Goal: Answer question/provide support

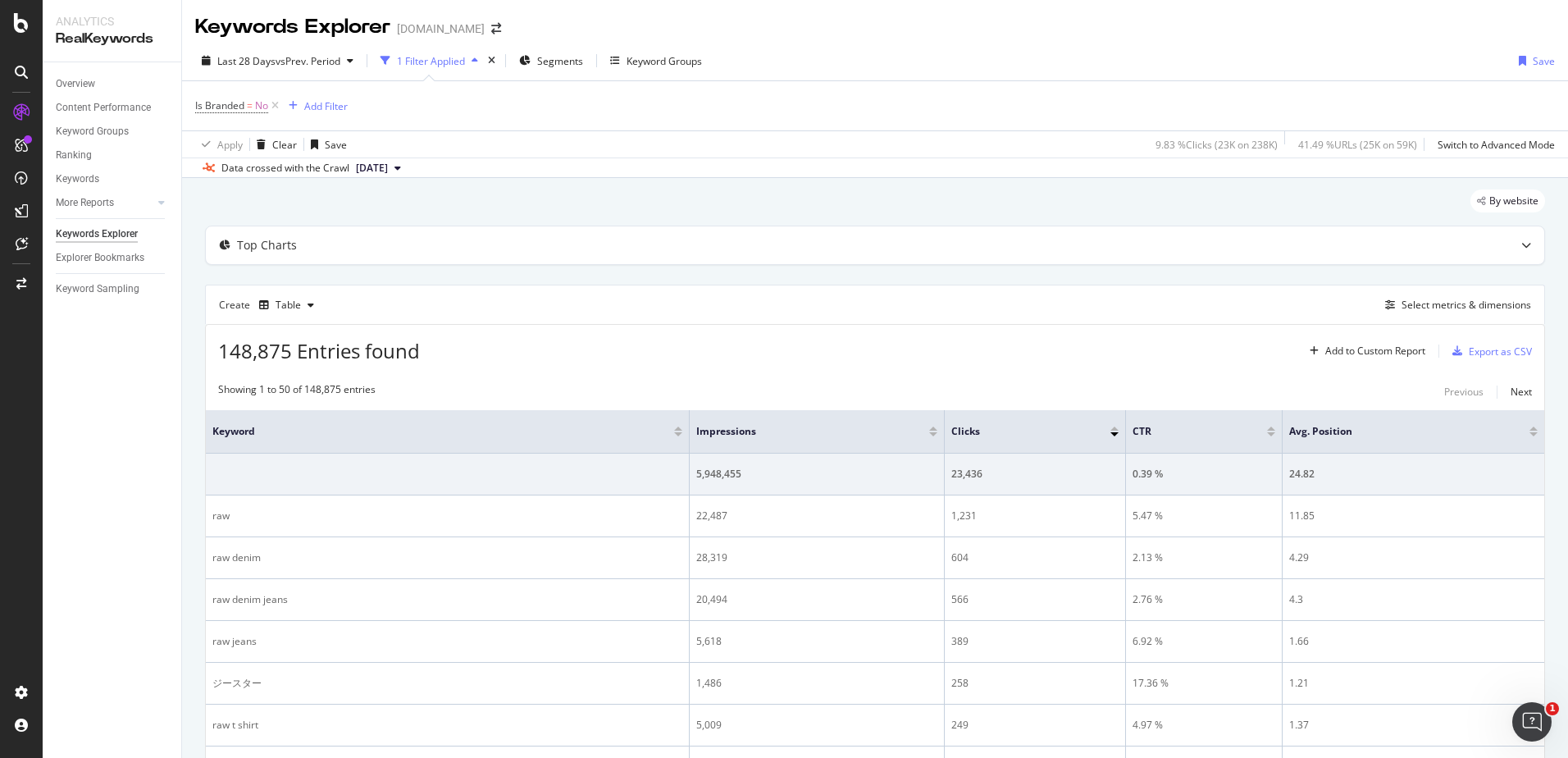
scroll to position [574, 0]
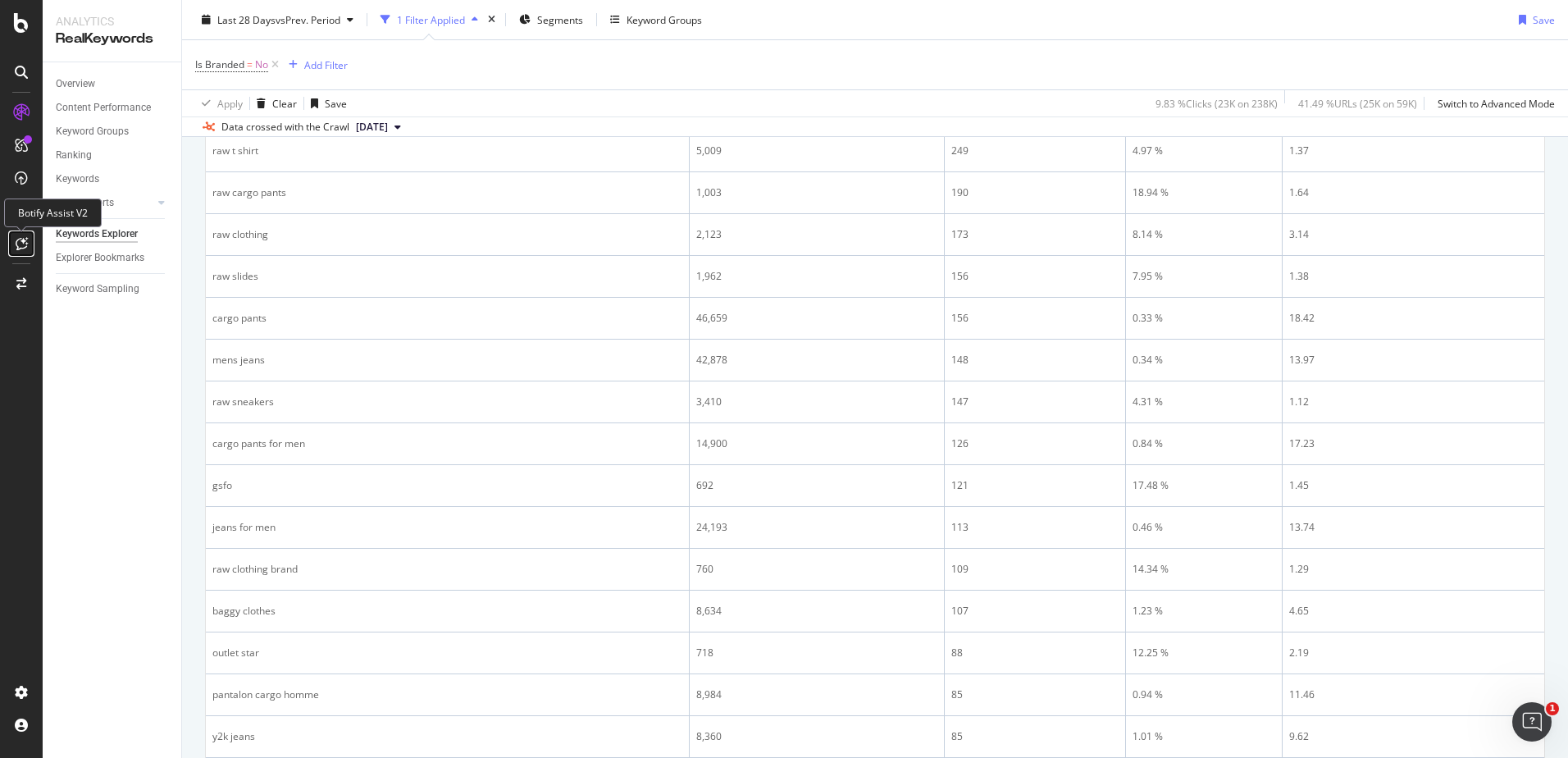
click at [26, 240] on icon at bounding box center [22, 243] width 12 height 13
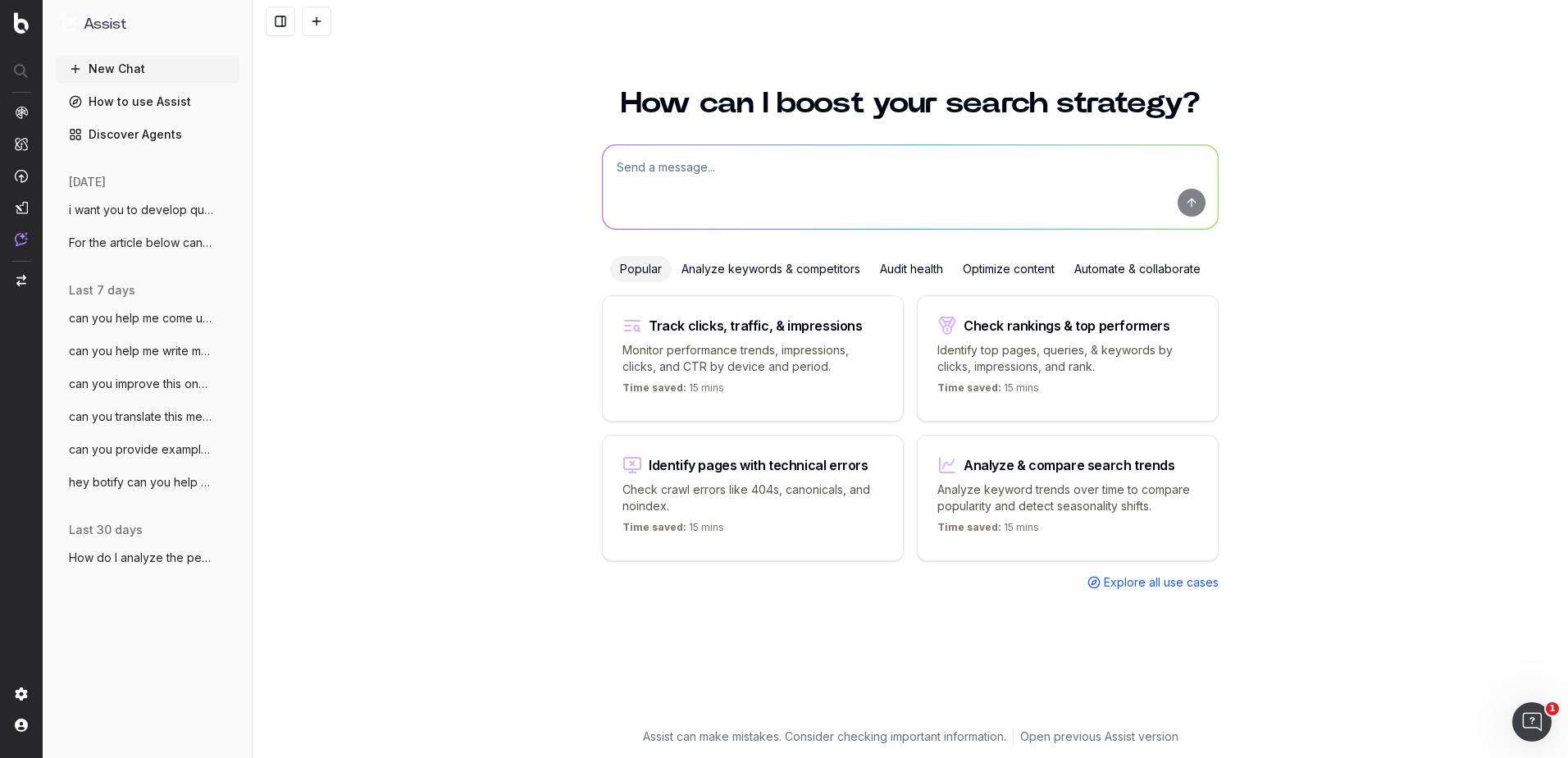
click at [924, 192] on textarea at bounding box center [910, 187] width 615 height 84
click at [739, 180] on textarea at bounding box center [910, 187] width 615 height 84
paste textarea "A Seat of The Art: [PERSON_NAME] meets Utilitarian Art"
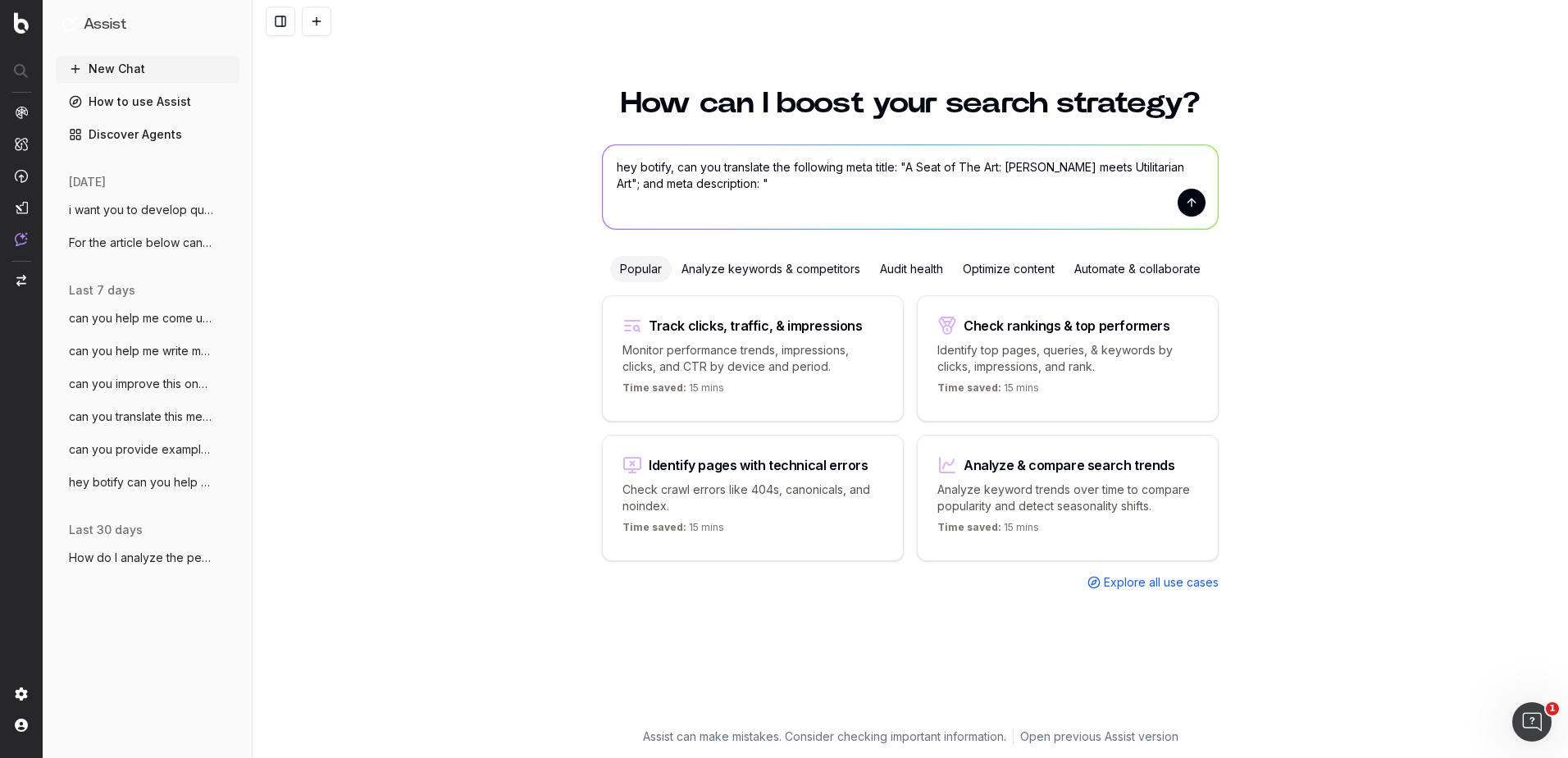
paste textarea "Explore how designer [PERSON_NAME] transformed denim into a modular chair for T…"
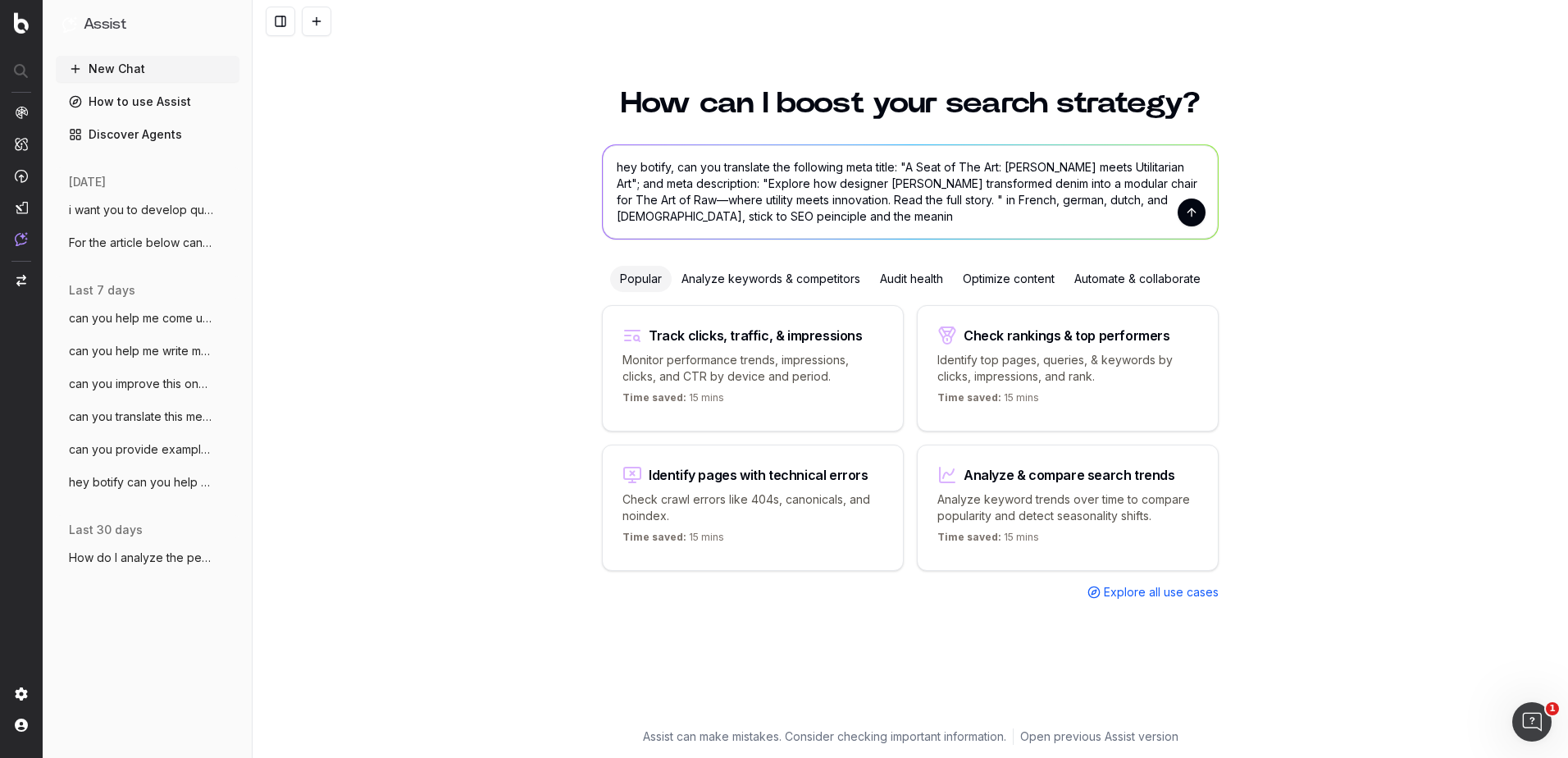
type textarea "hey botify, can you translate the following meta title: "A Seat of The Art: [PE…"
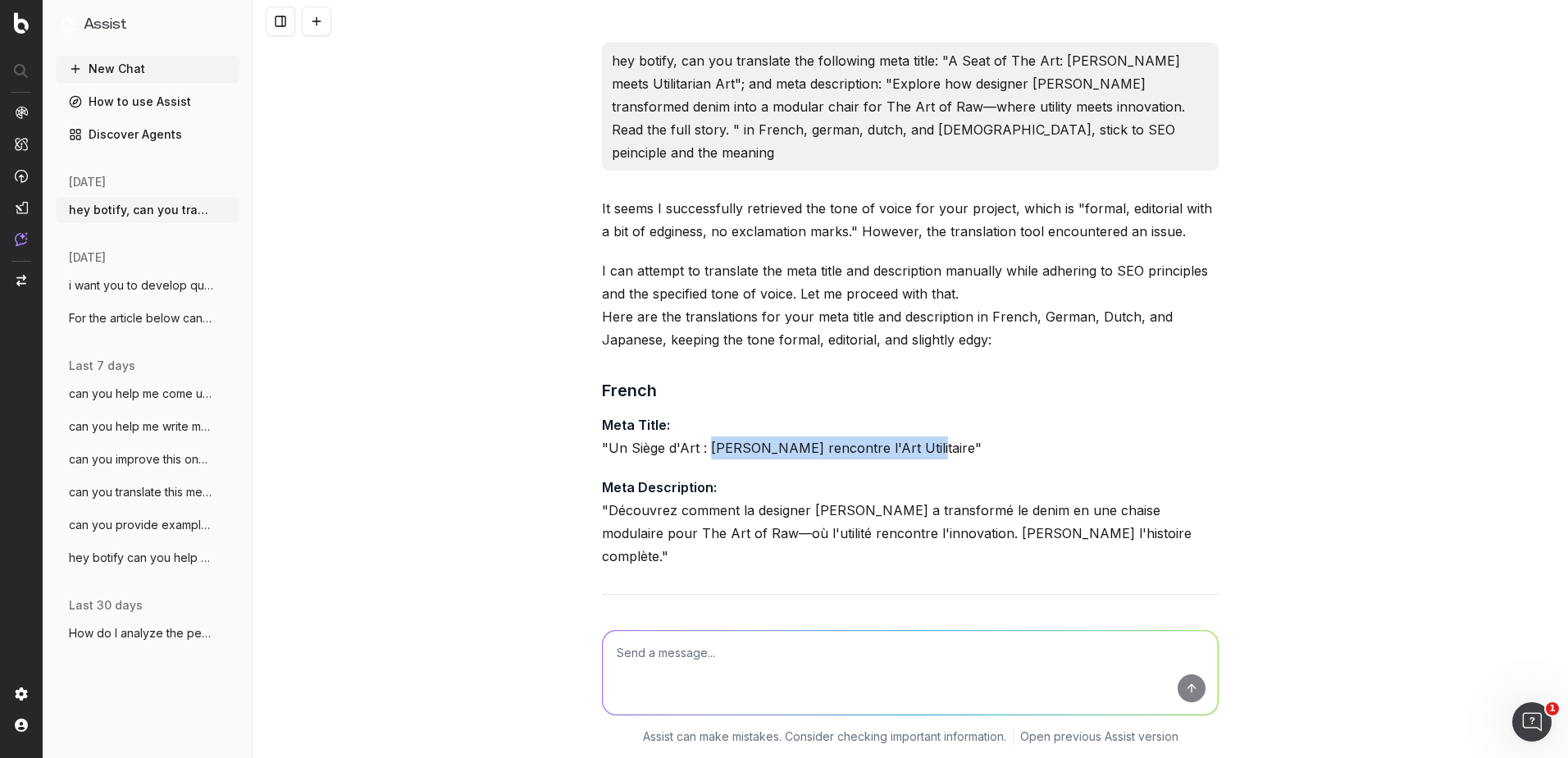
drag, startPoint x: 904, startPoint y: 426, endPoint x: 701, endPoint y: 426, distance: 203.0
click at [701, 426] on p "Meta Title: "Un Siège d'Art : [PERSON_NAME] rencontre l'Art Utilitaire"" at bounding box center [910, 436] width 617 height 46
copy p "Le Denim rencontre l'Art Utilitaire"
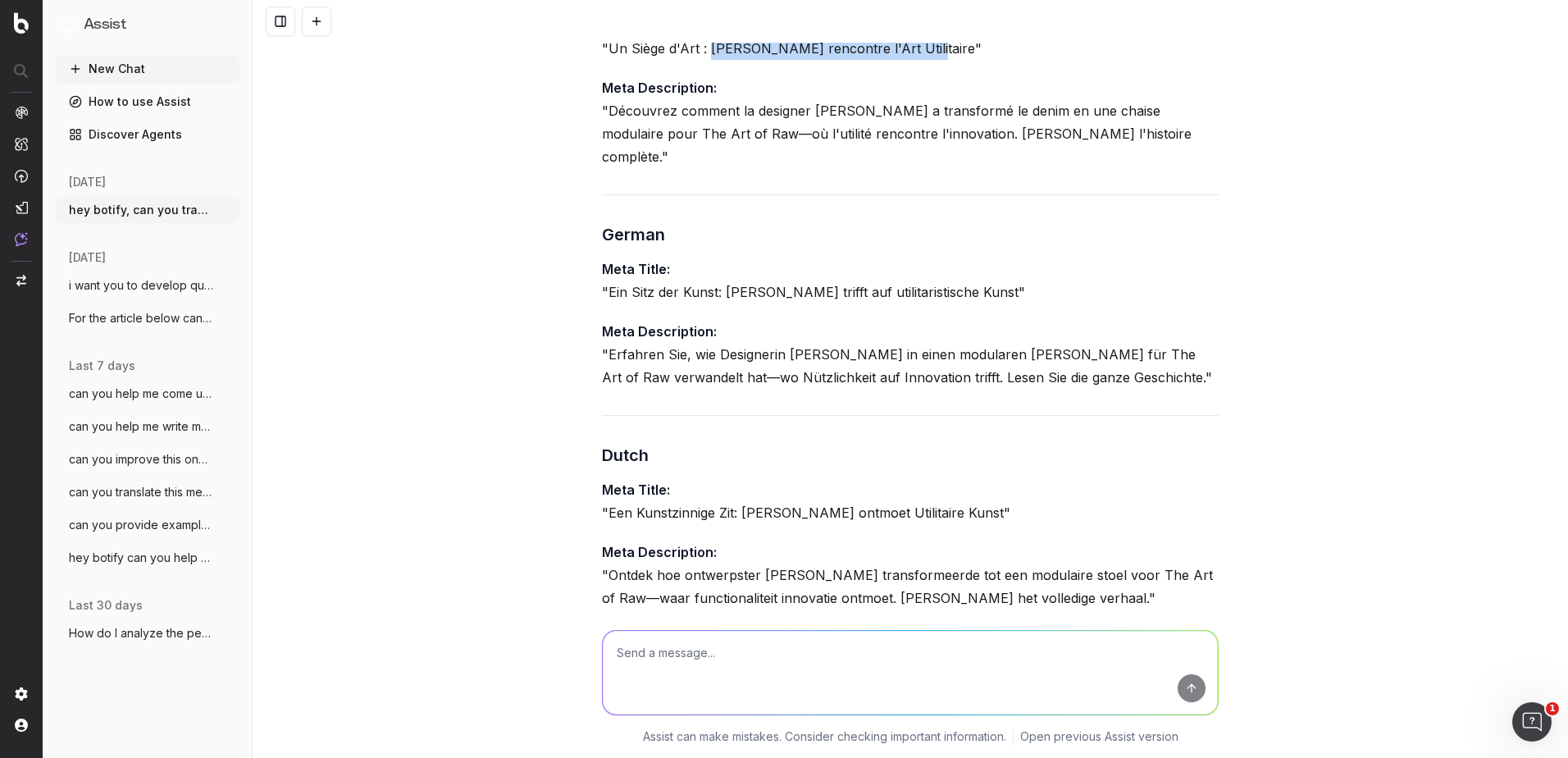
scroll to position [410, 0]
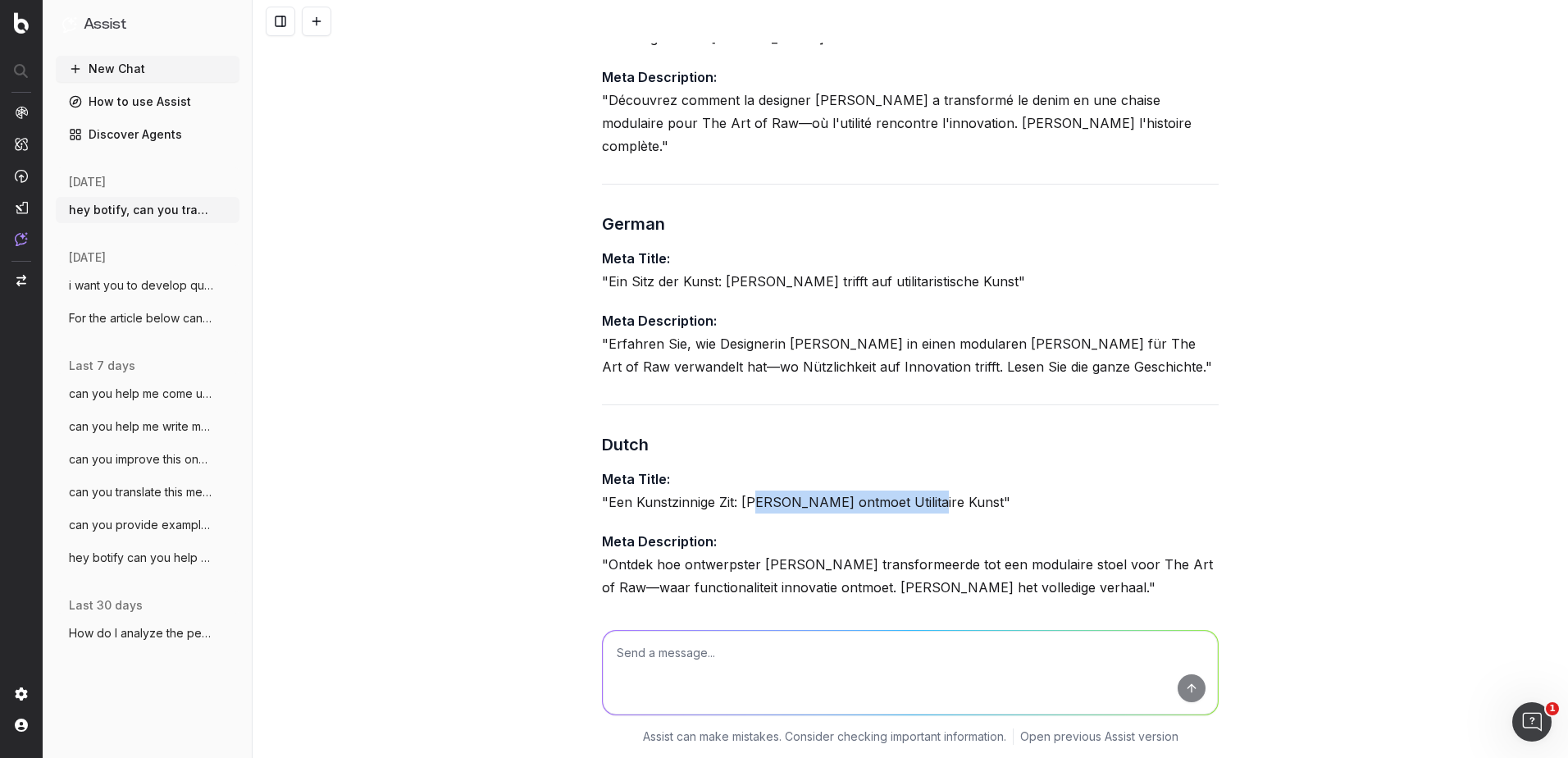
drag, startPoint x: 921, startPoint y: 459, endPoint x: 754, endPoint y: 453, distance: 167.1
click at [754, 467] on p "Meta Title: "Een Kunstzinnige Zit: [PERSON_NAME] ontmoet Utilitaire Kunst"" at bounding box center [910, 490] width 617 height 46
drag, startPoint x: 754, startPoint y: 453, endPoint x: 1038, endPoint y: 490, distance: 286.4
click at [1039, 530] on p "Meta Description: "Ontdek hoe ontwerpster [PERSON_NAME] transformeerde tot een …" at bounding box center [910, 564] width 617 height 69
drag, startPoint x: 924, startPoint y: 459, endPoint x: 740, endPoint y: 451, distance: 184.2
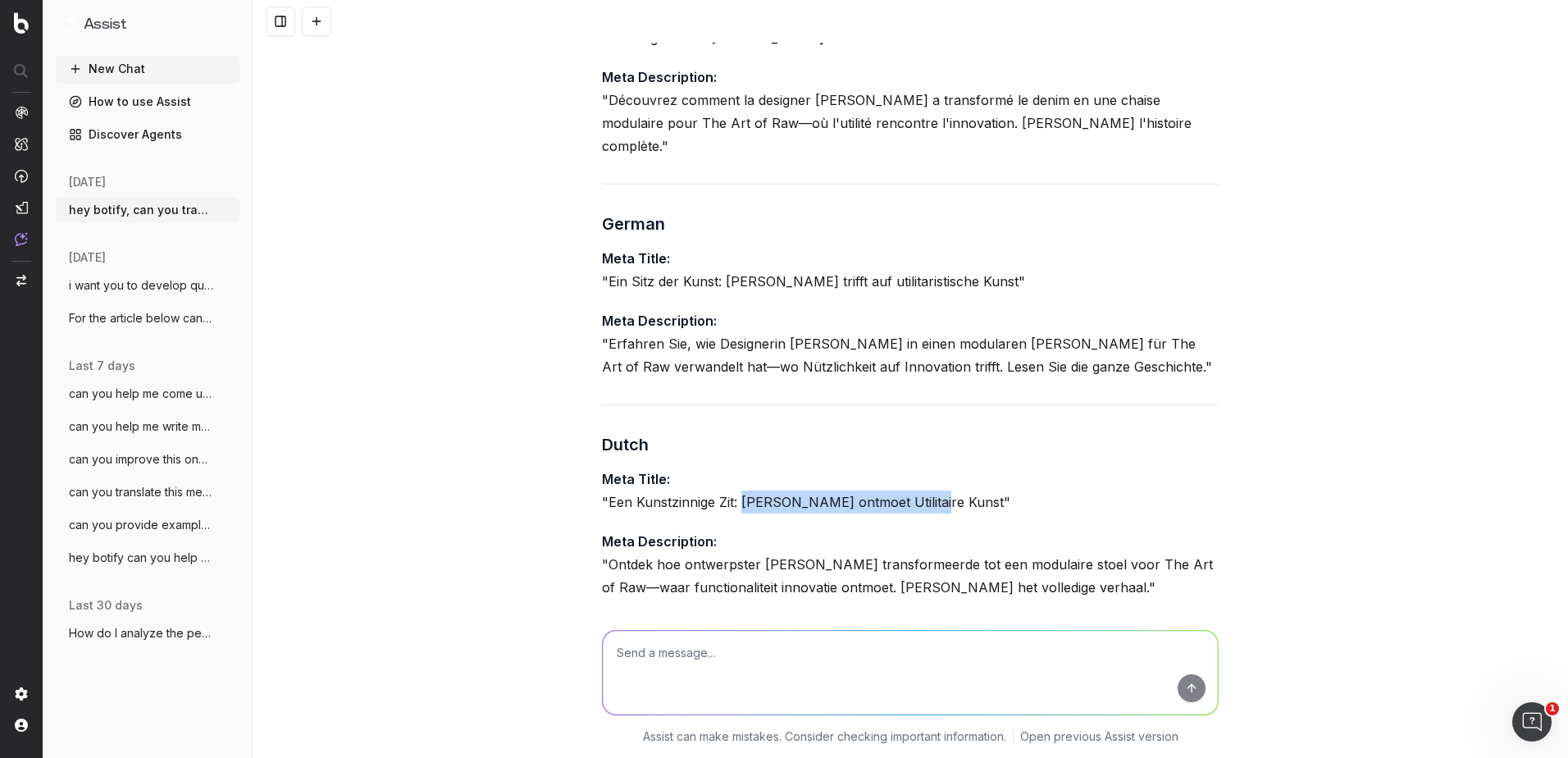
click at [740, 467] on p "Meta Title: "Een Kunstzinnige Zit: [PERSON_NAME] ontmoet Utilitaire Kunst"" at bounding box center [910, 490] width 617 height 46
copy p "[PERSON_NAME] ontmoet Utilitaire Kunst"
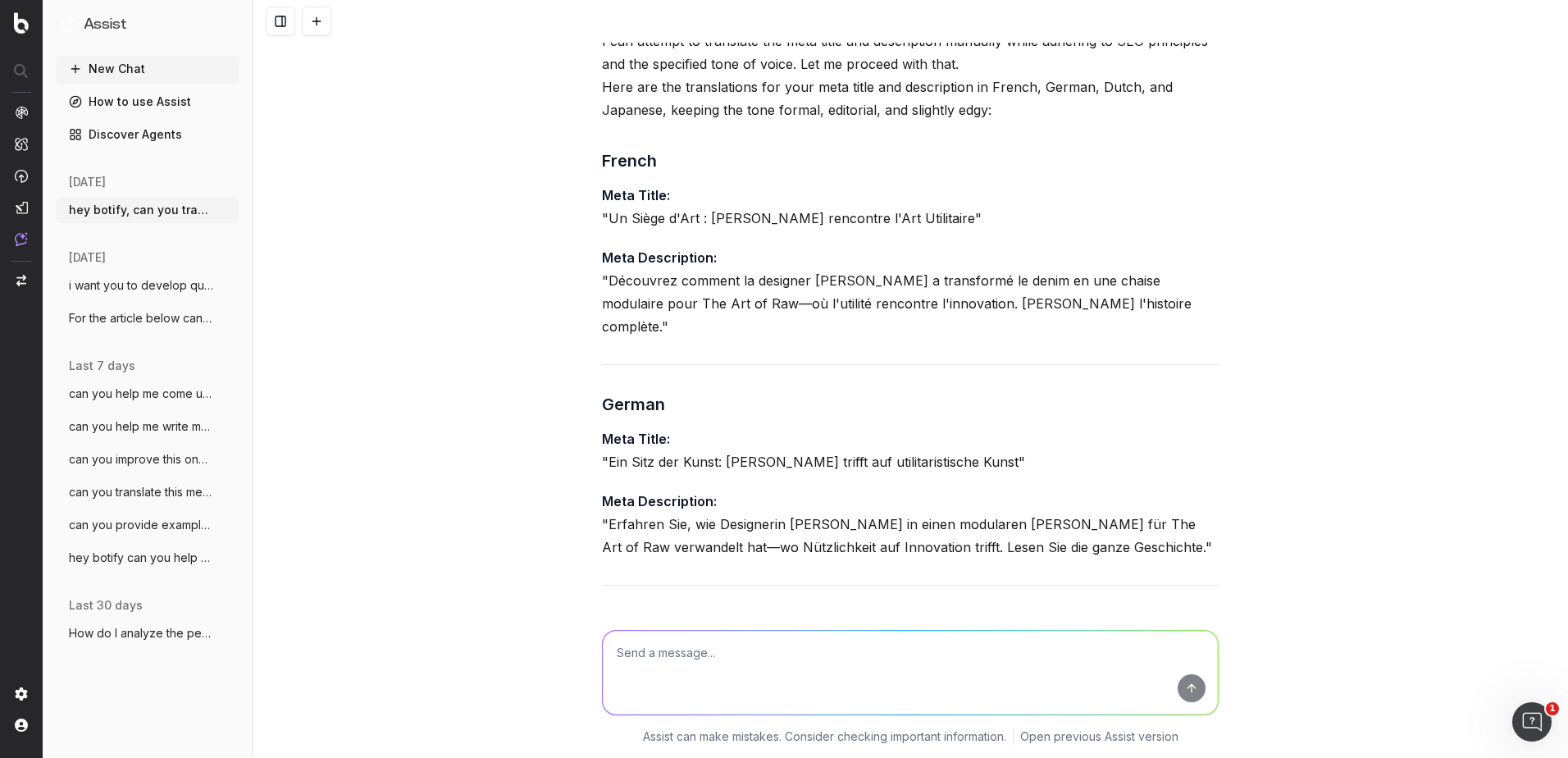
scroll to position [476, 0]
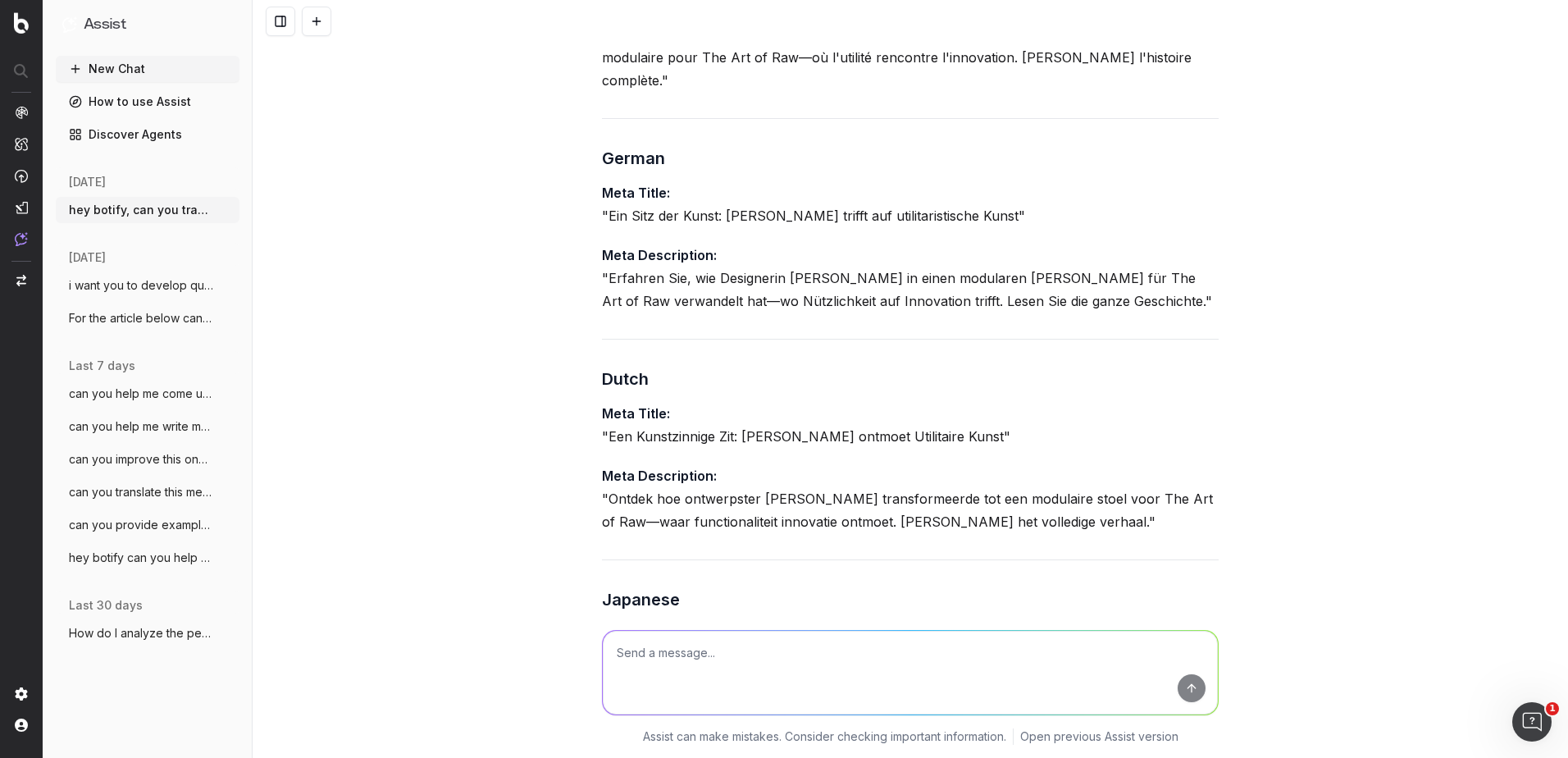
click at [952, 465] on p "Meta Description: "Ontdek hoe ontwerpster [PERSON_NAME] transformeerde tot een …" at bounding box center [910, 499] width 617 height 69
click at [947, 181] on p "Meta Title: "Ein Sitz der Kunst: Denim trifft auf utilitaristische Kunst"" at bounding box center [910, 204] width 617 height 46
drag, startPoint x: 939, startPoint y: 170, endPoint x: 720, endPoint y: 171, distance: 219.0
click at [720, 181] on p "Meta Title: "Ein Sitz der Kunst: Denim trifft auf utilitaristische Kunst"" at bounding box center [910, 204] width 617 height 46
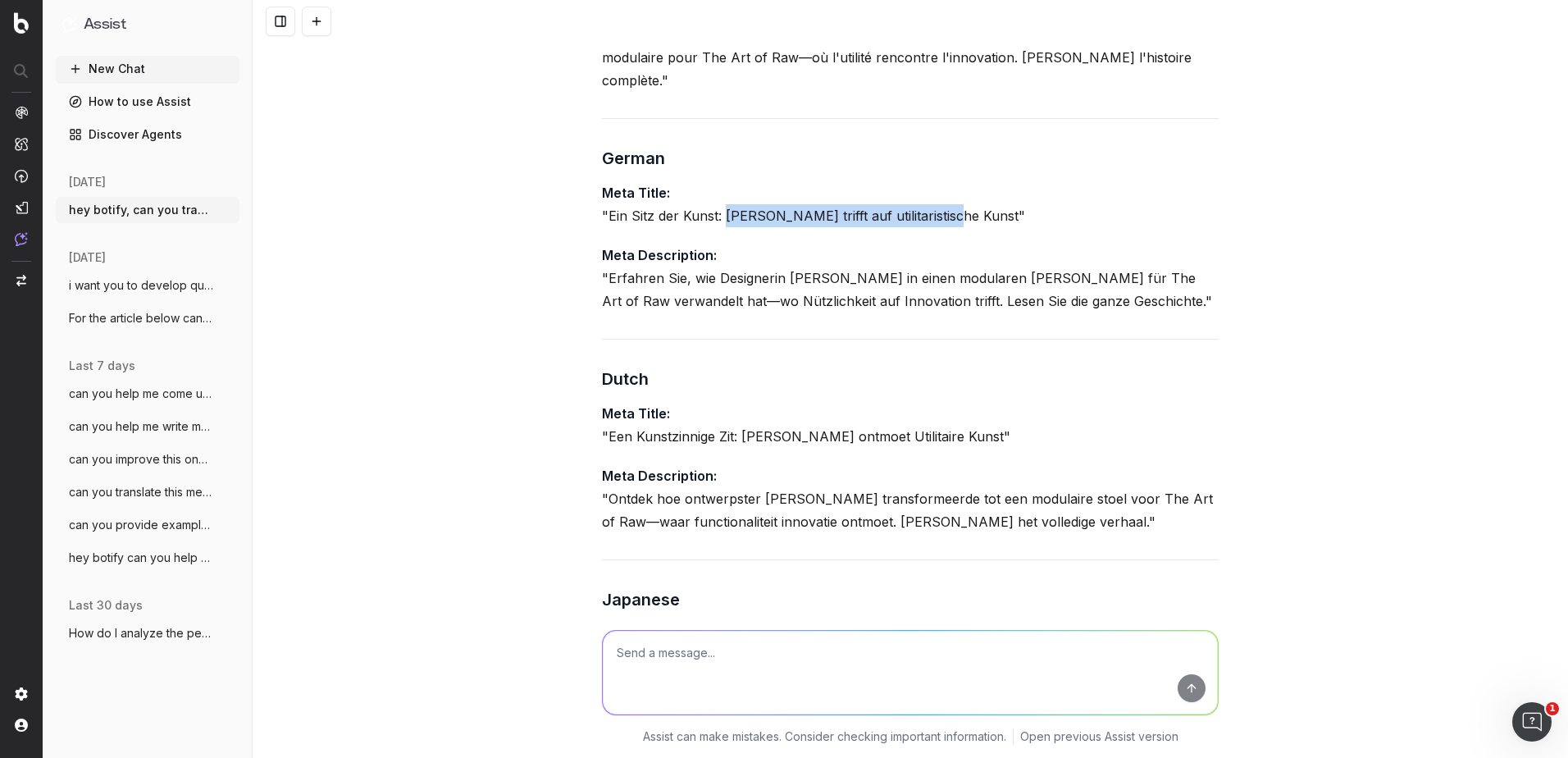
copy p "[PERSON_NAME] trifft auf utilitaristische Kunst"
click at [967, 285] on div "It seems I successfully retrieved the tone of voice for your project, which is …" at bounding box center [910, 353] width 617 height 1264
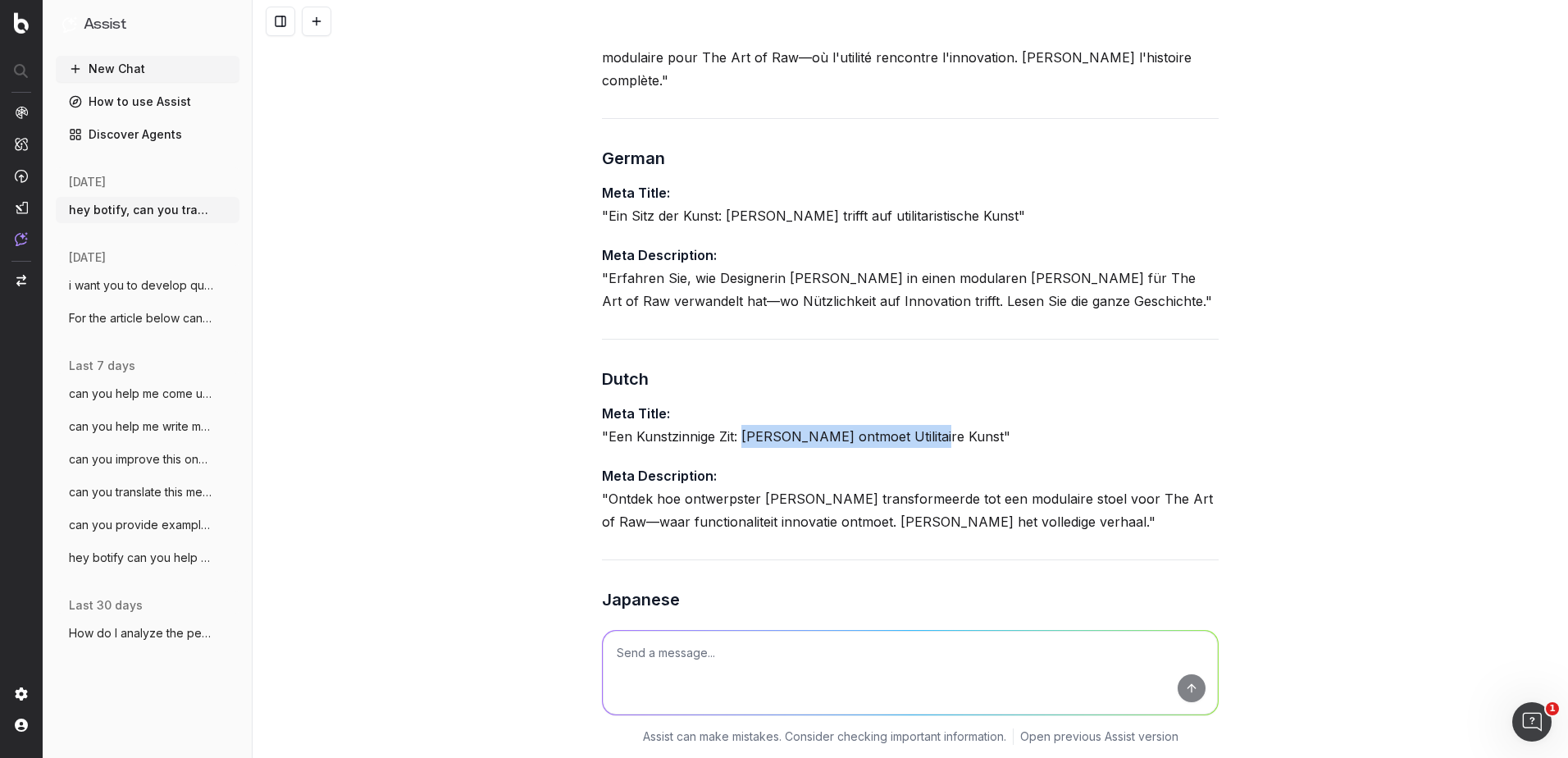
drag, startPoint x: 925, startPoint y: 390, endPoint x: 737, endPoint y: 383, distance: 188.1
click at [737, 402] on p "Meta Title: "Een Kunstzinnige Zit: [PERSON_NAME] ontmoet Utilitaire Kunst"" at bounding box center [910, 425] width 617 height 46
copy p "[PERSON_NAME] ontmoet Utilitaire Kunst"
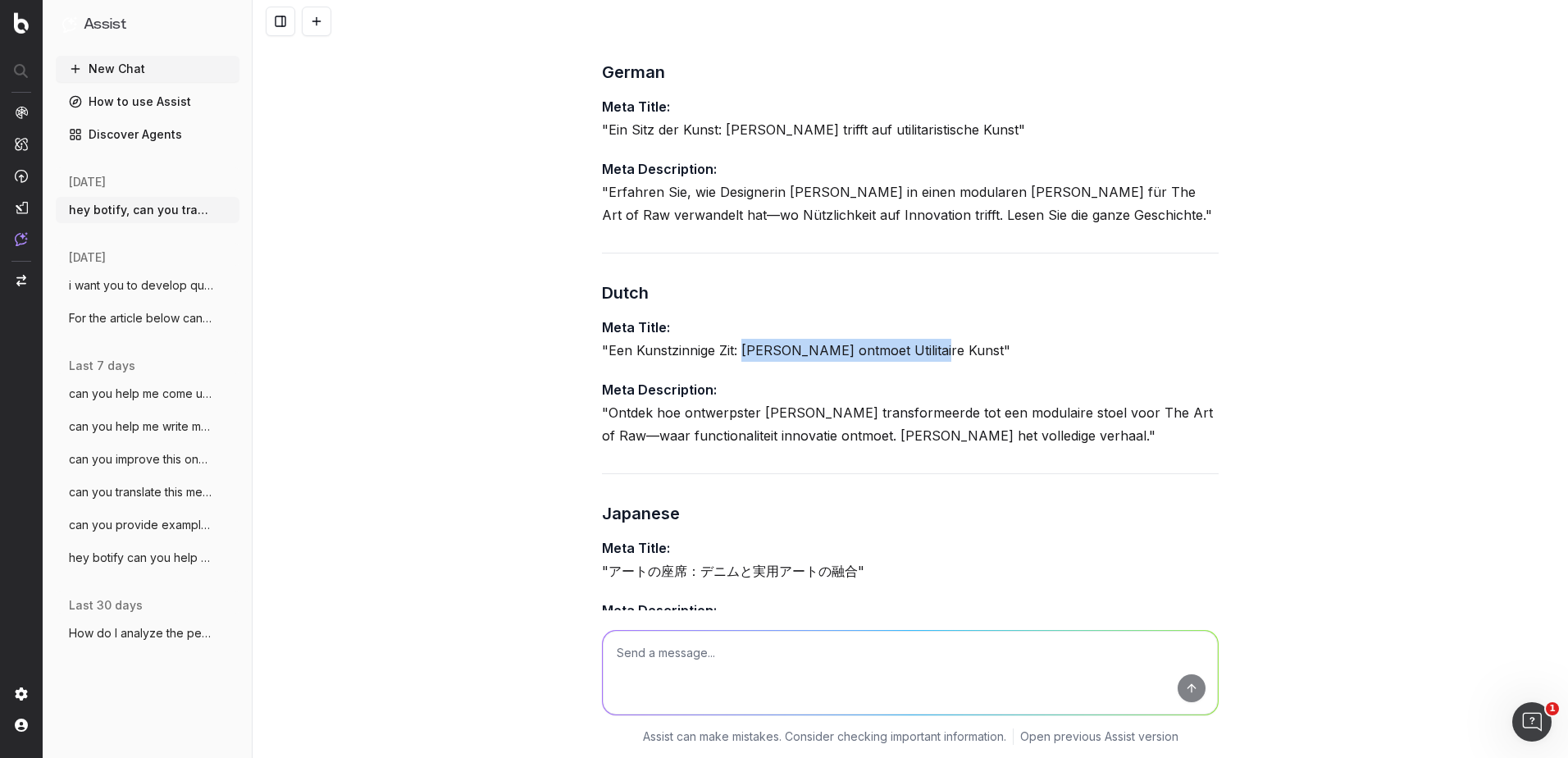
scroll to position [640, 0]
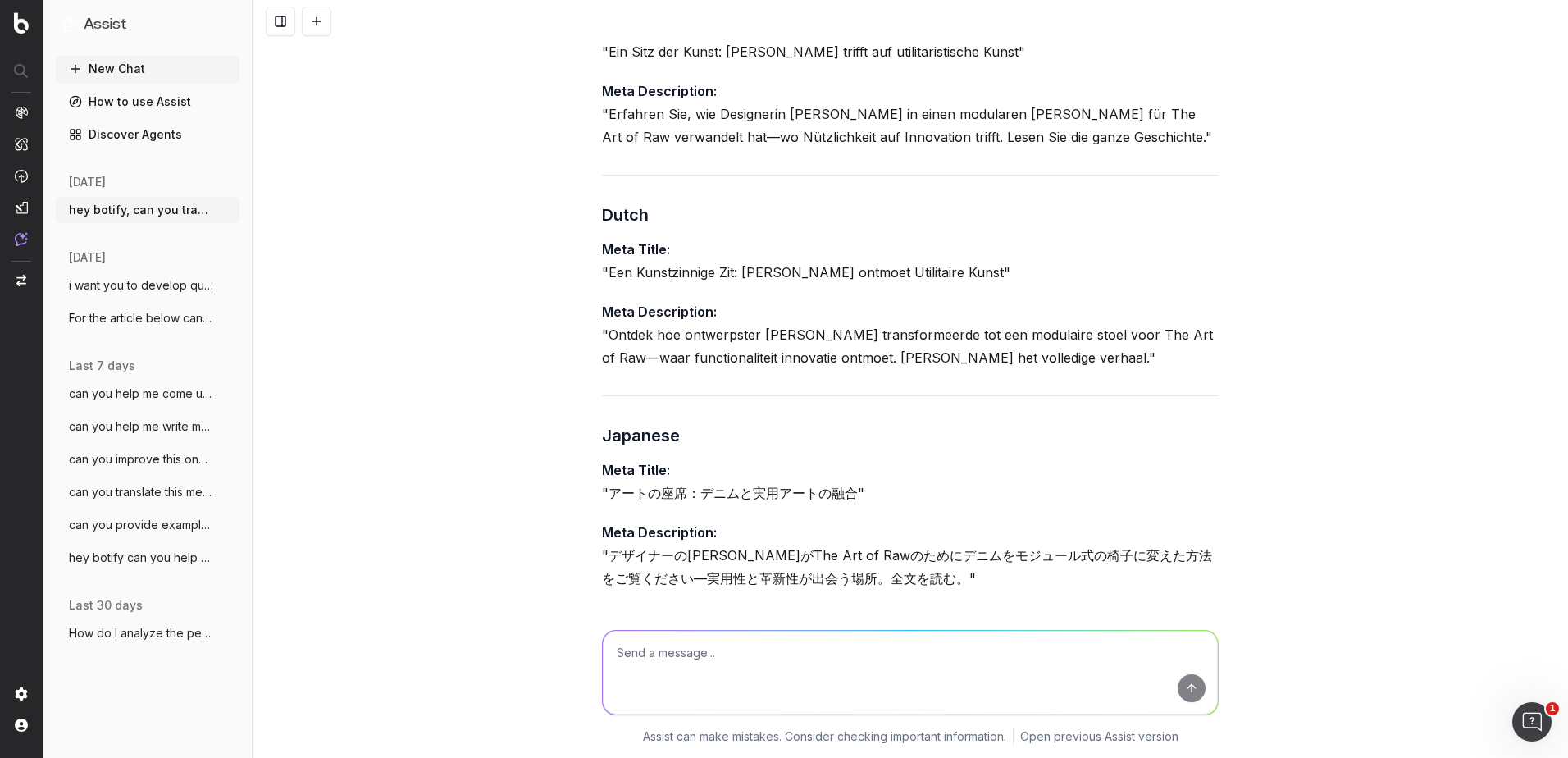
click at [903, 409] on div "It seems I successfully retrieved the tone of voice for your project, which is …" at bounding box center [910, 189] width 617 height 1264
drag, startPoint x: 854, startPoint y: 443, endPoint x: 603, endPoint y: 453, distance: 251.2
click at [603, 459] on p "Meta Title: "アートの座席：デニムと実用アートの融合"" at bounding box center [910, 481] width 617 height 46
copy p "アートの座席：デニムと実用アートの融合"
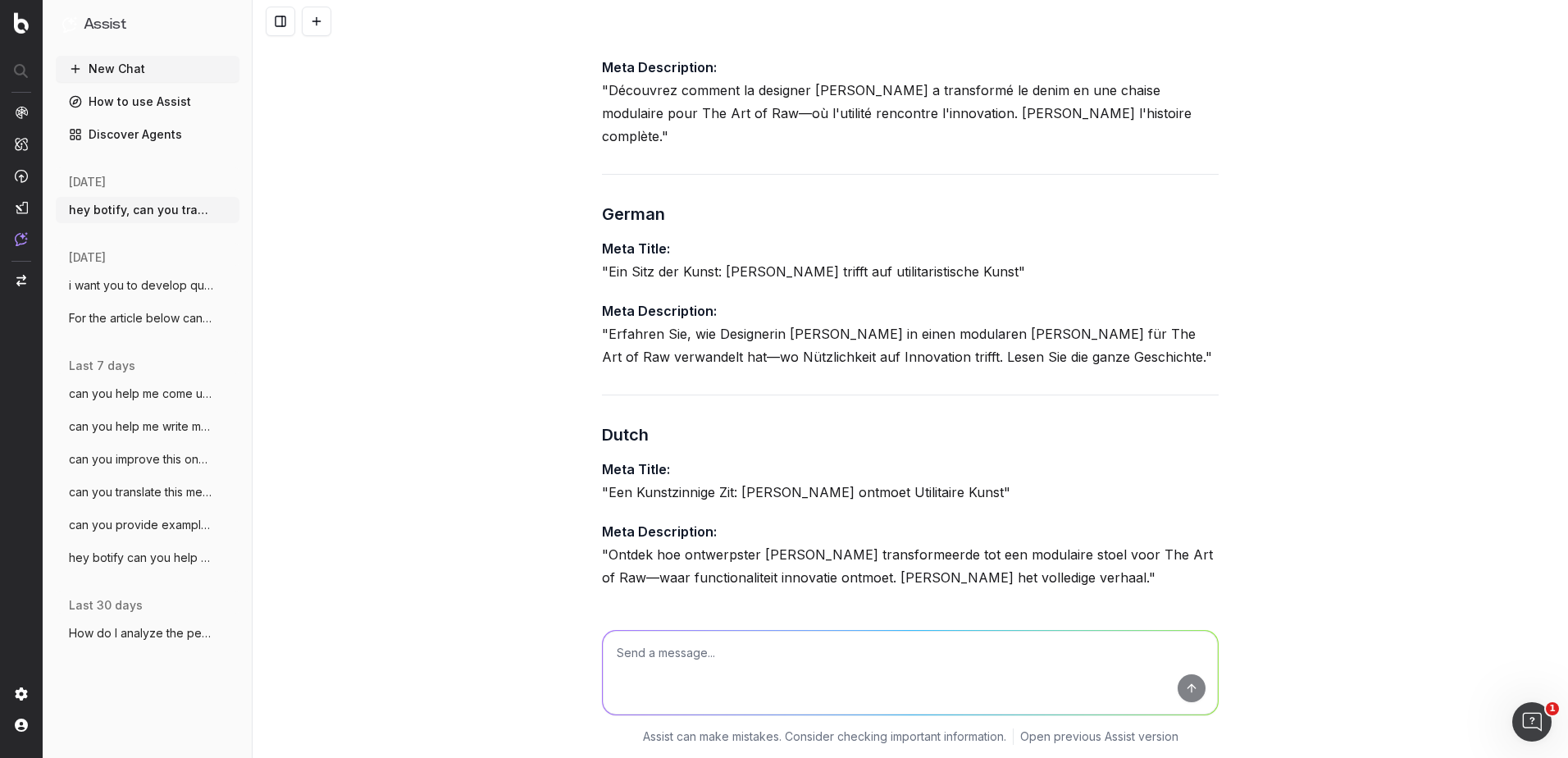
scroll to position [148, 0]
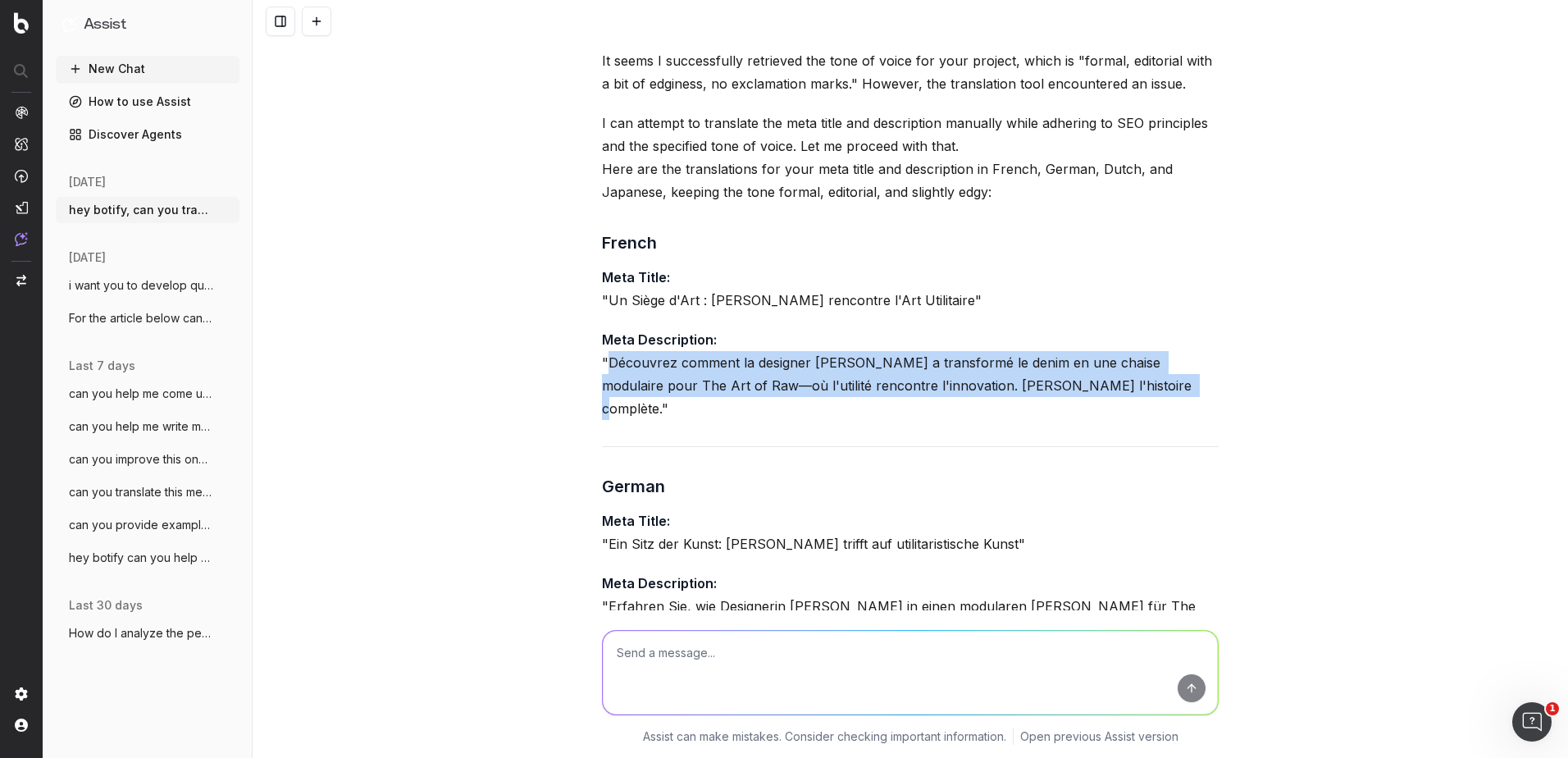
drag, startPoint x: 1093, startPoint y: 361, endPoint x: 600, endPoint y: 346, distance: 493.2
click at [602, 346] on p "Meta Description: "Découvrez comment la designer [PERSON_NAME] a transformé le …" at bounding box center [910, 374] width 617 height 92
copy p "Découvrez comment la designer [PERSON_NAME] a transformé le denim en une chaise…"
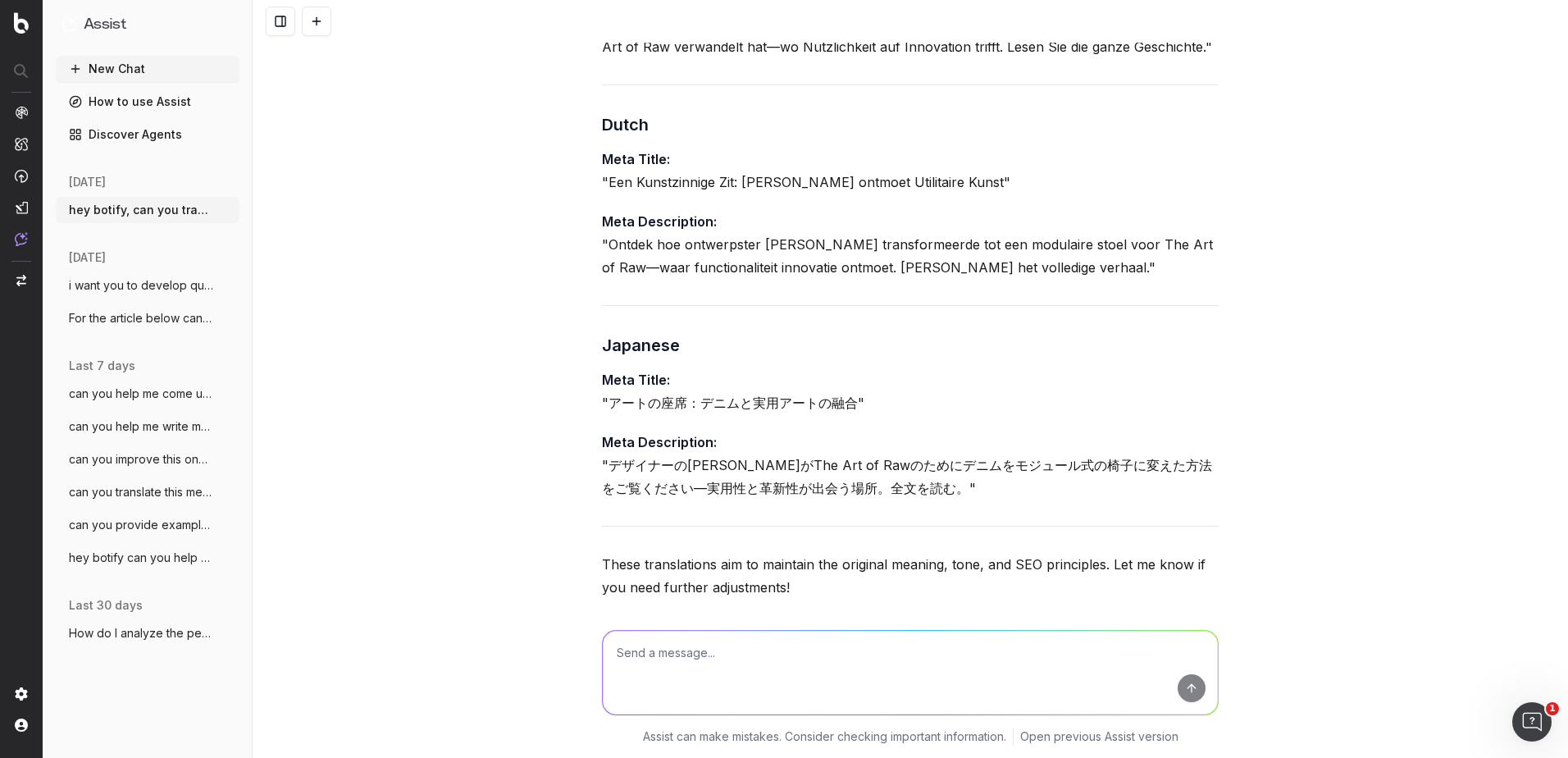
scroll to position [804, 0]
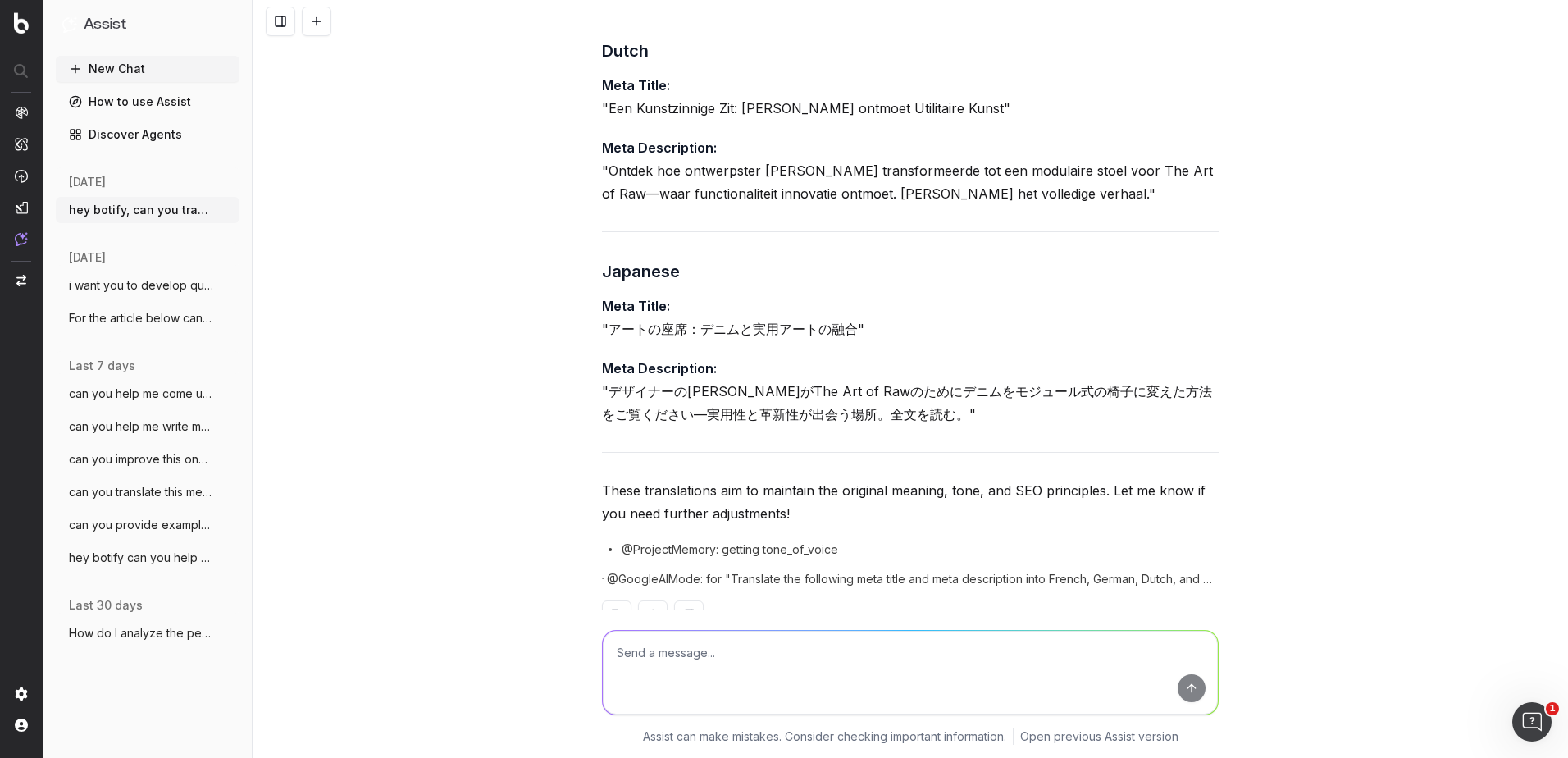
click at [707, 688] on textarea at bounding box center [910, 673] width 615 height 84
type textarea "make the descriptions below 158 characters"
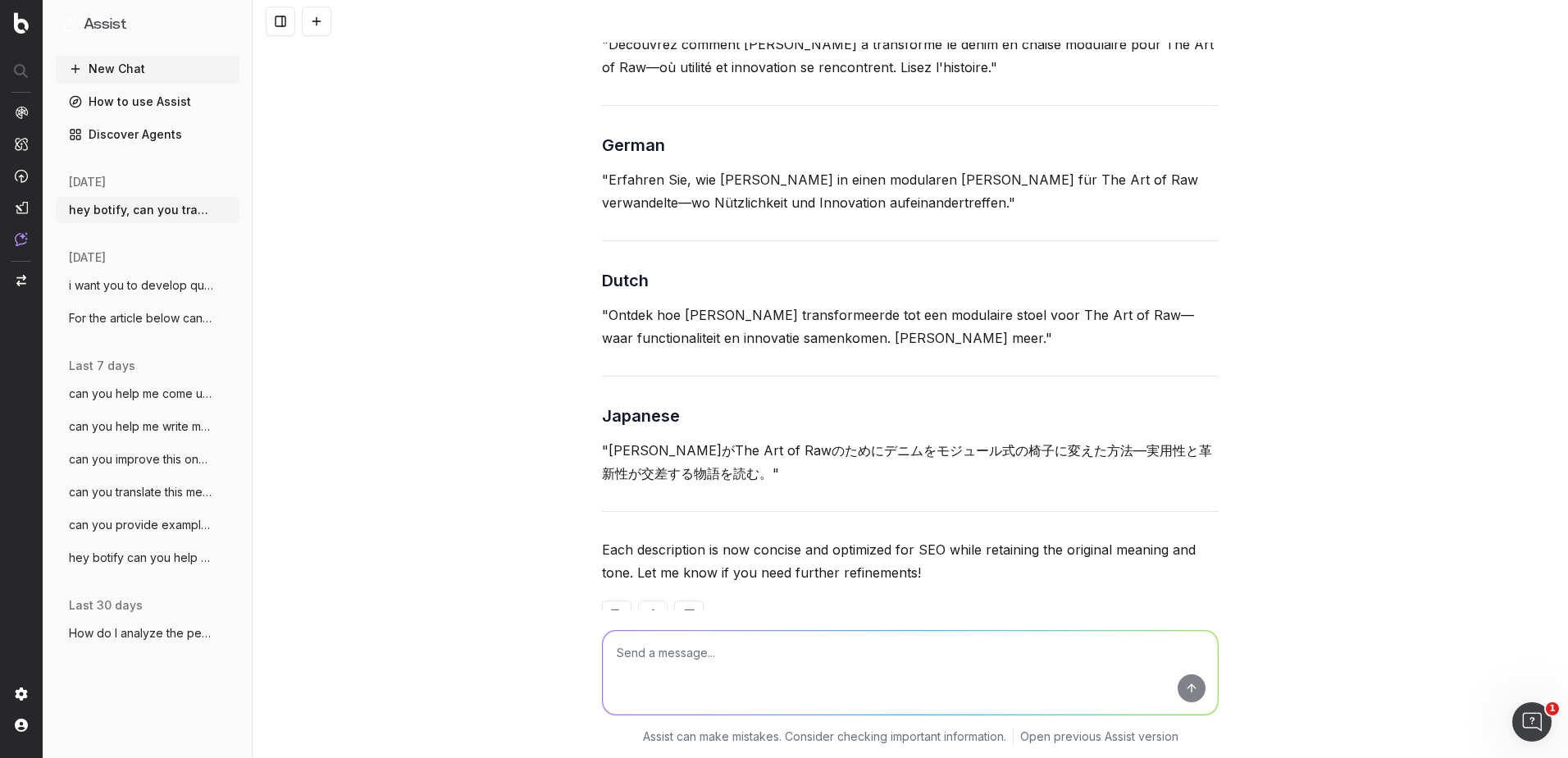
scroll to position [1329, 0]
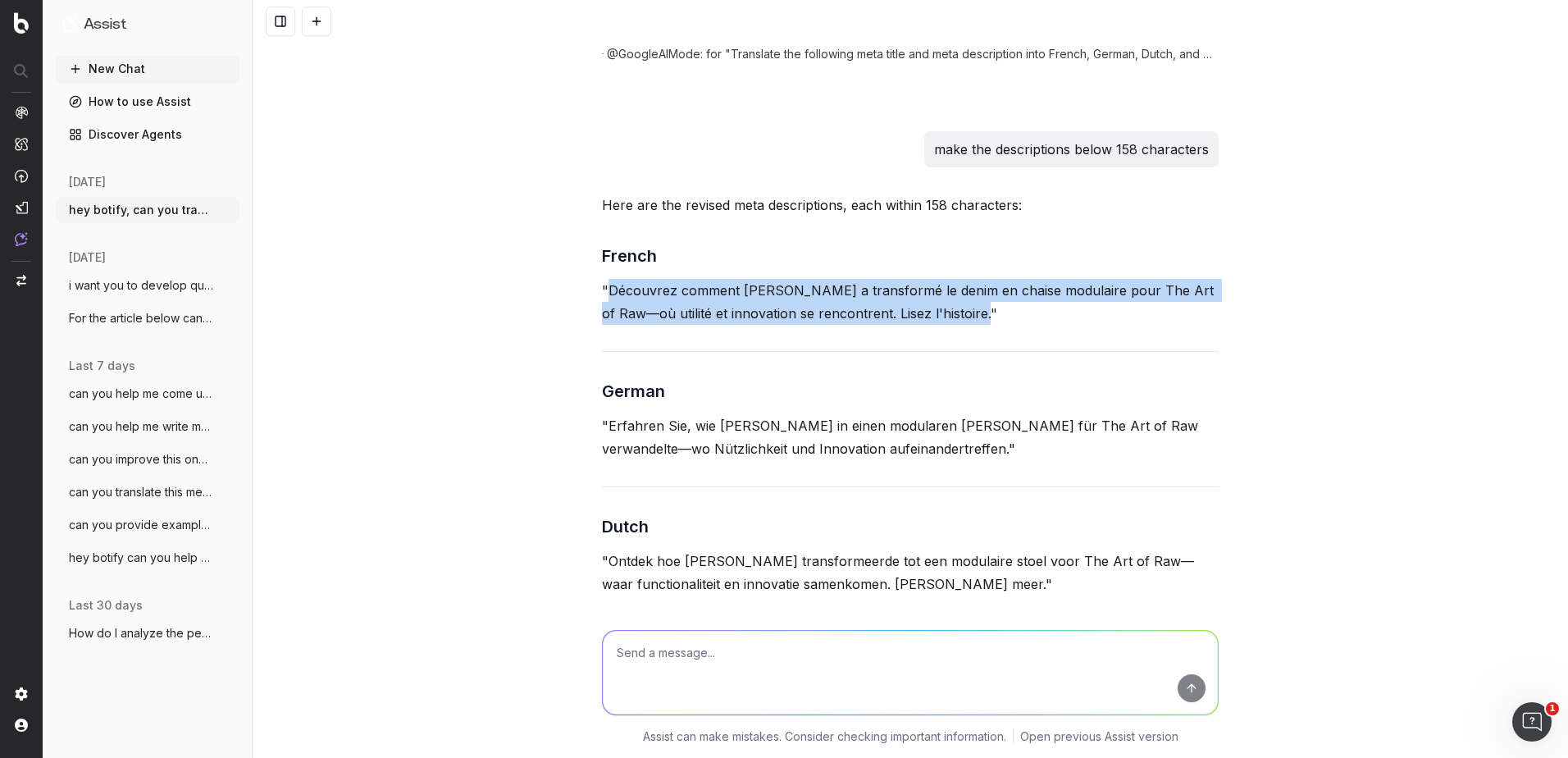
drag, startPoint x: 967, startPoint y: 267, endPoint x: 600, endPoint y: 243, distance: 367.8
click at [602, 278] on p ""Découvrez comment [PERSON_NAME] a transformé le denim en chaise modulaire pour…" at bounding box center [910, 301] width 617 height 46
copy p "Découvrez comment [PERSON_NAME] a transformé le denim en chaise modulaire pour …"
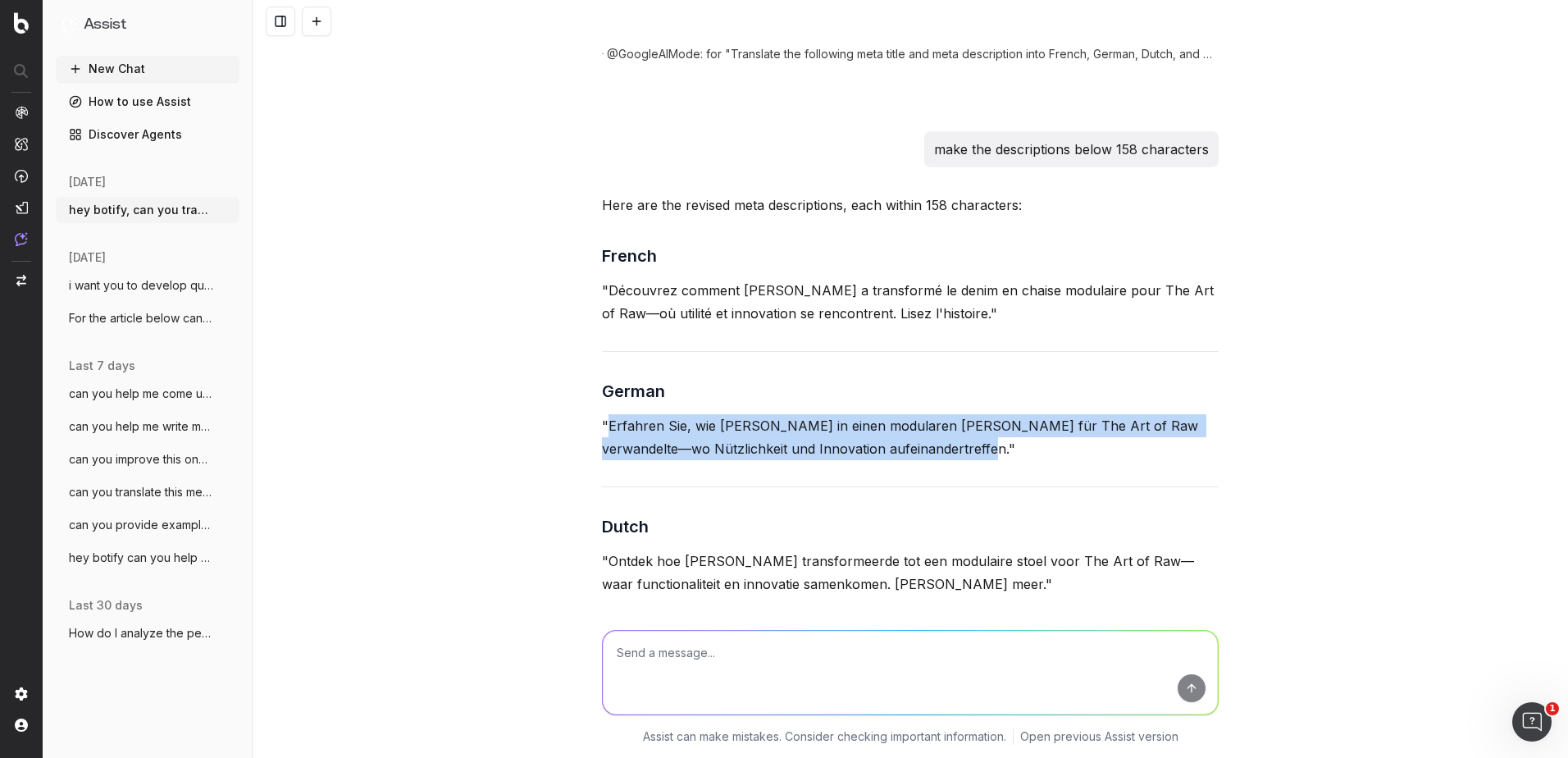
drag, startPoint x: 908, startPoint y: 407, endPoint x: 601, endPoint y: 379, distance: 308.3
click at [602, 414] on p ""Erfahren Sie, wie [PERSON_NAME] in einen modularen [PERSON_NAME] für The Art o…" at bounding box center [910, 437] width 617 height 46
copy p "Erfahren Sie, wie [PERSON_NAME] in einen modularen [PERSON_NAME] für The Art of…"
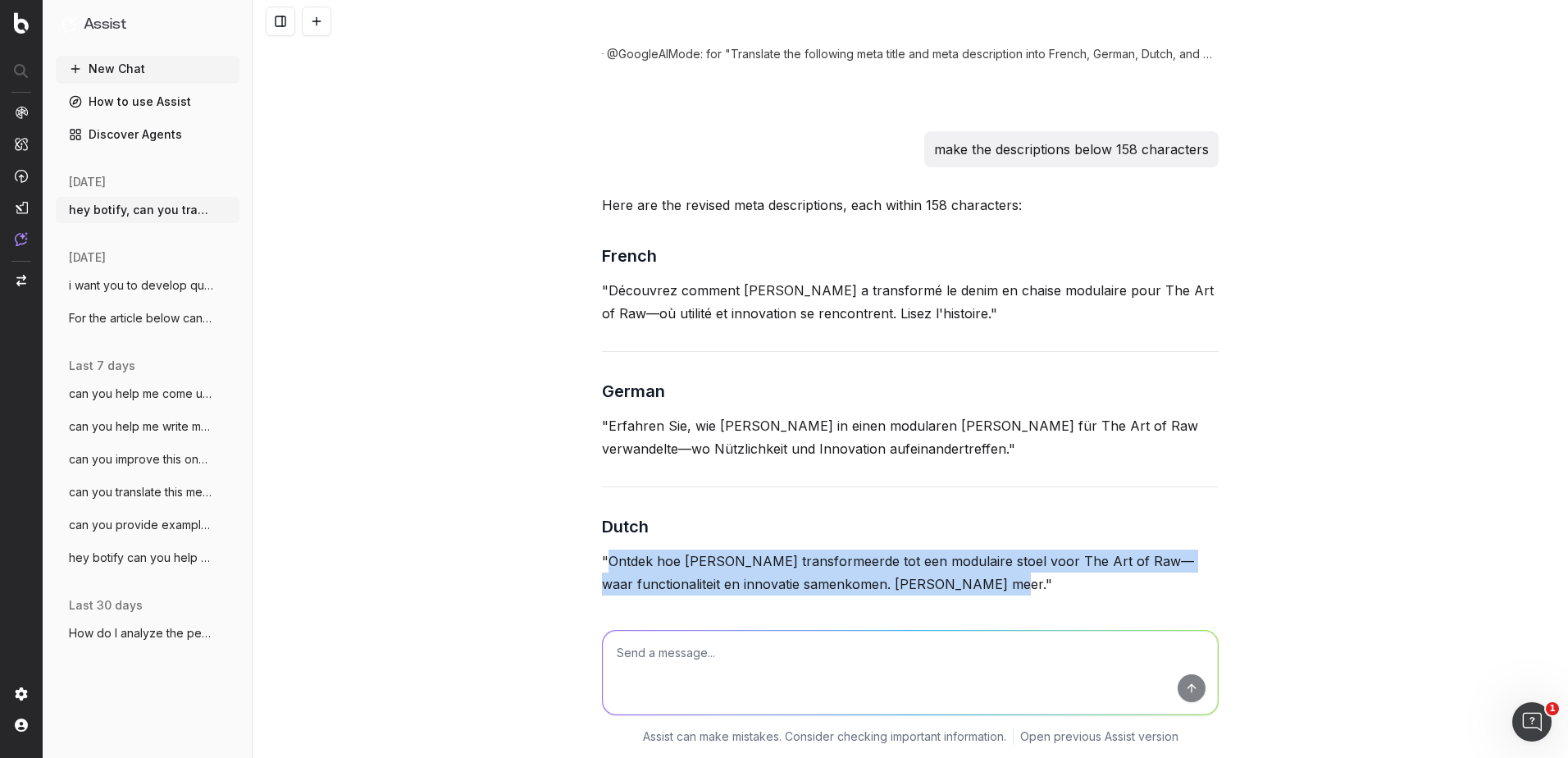
drag, startPoint x: 954, startPoint y: 540, endPoint x: 604, endPoint y: 505, distance: 351.7
click at [604, 550] on p ""Ontdek hoe [PERSON_NAME] transformeerde tot een modulaire stoel voor The Art o…" at bounding box center [910, 573] width 617 height 46
copy p "Ontdek hoe [PERSON_NAME] transformeerde tot een modulaire stoel voor The Art of…"
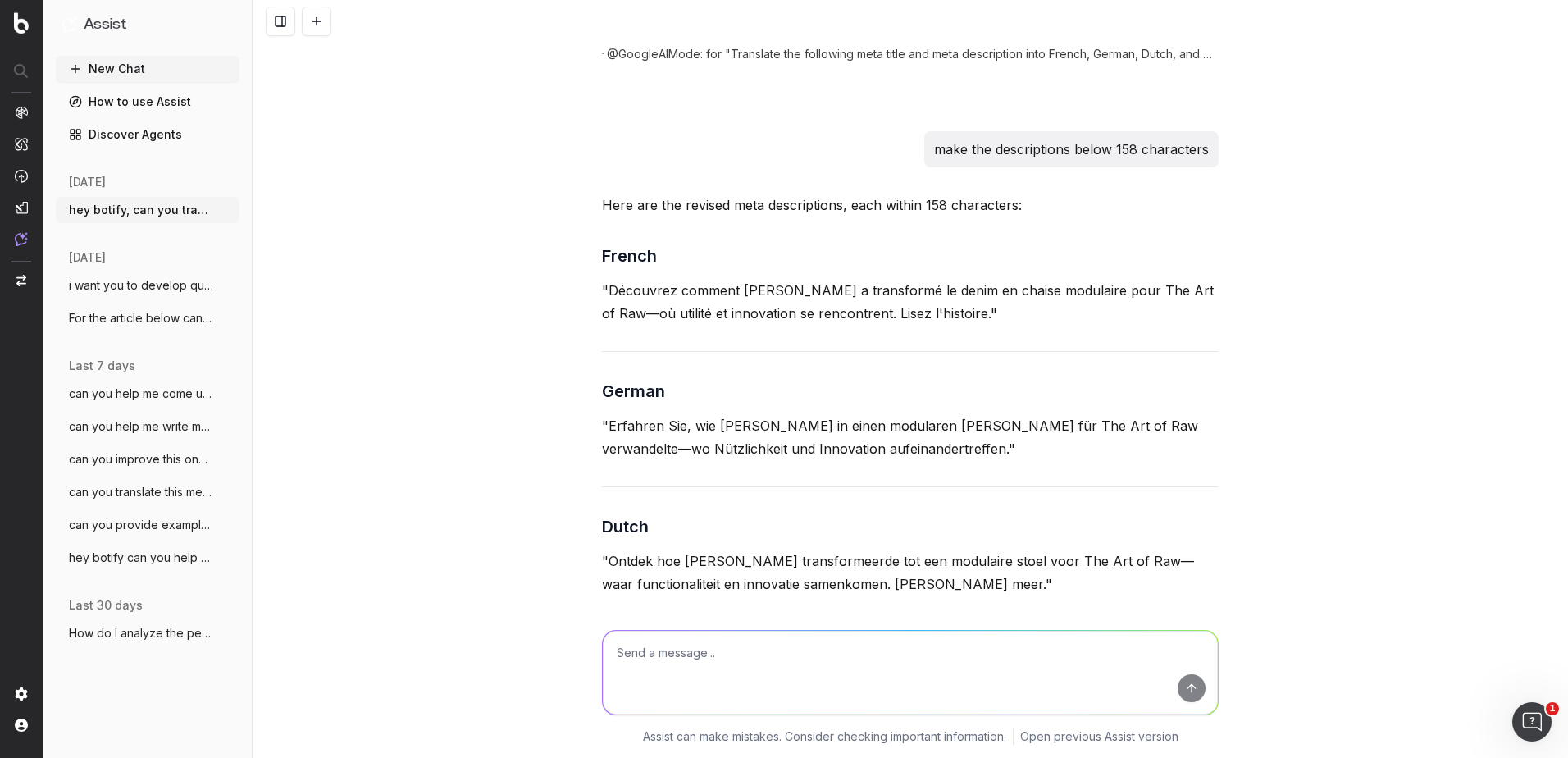
click at [807, 513] on h3 "Dutch" at bounding box center [910, 527] width 617 height 26
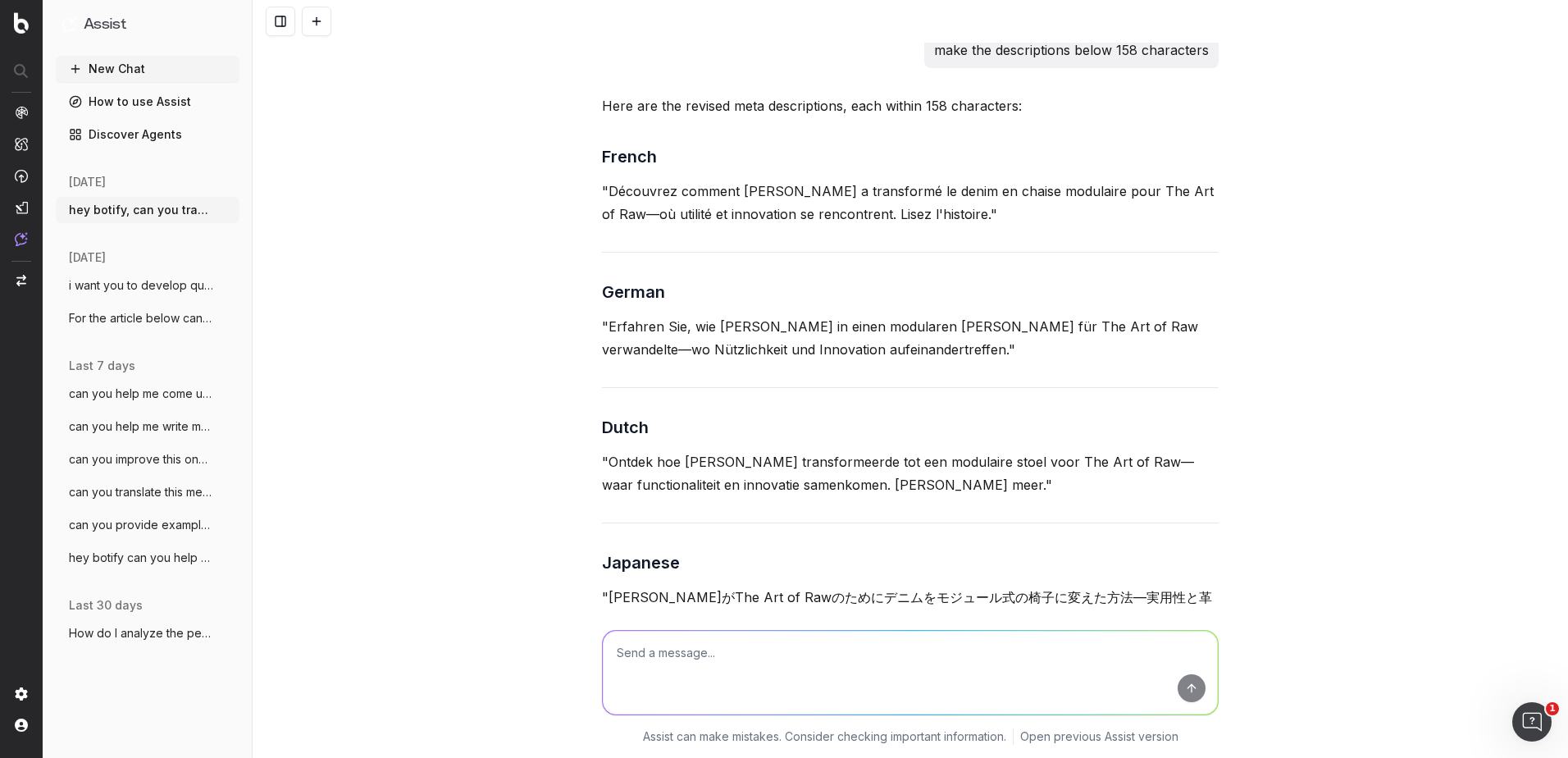
scroll to position [1575, 0]
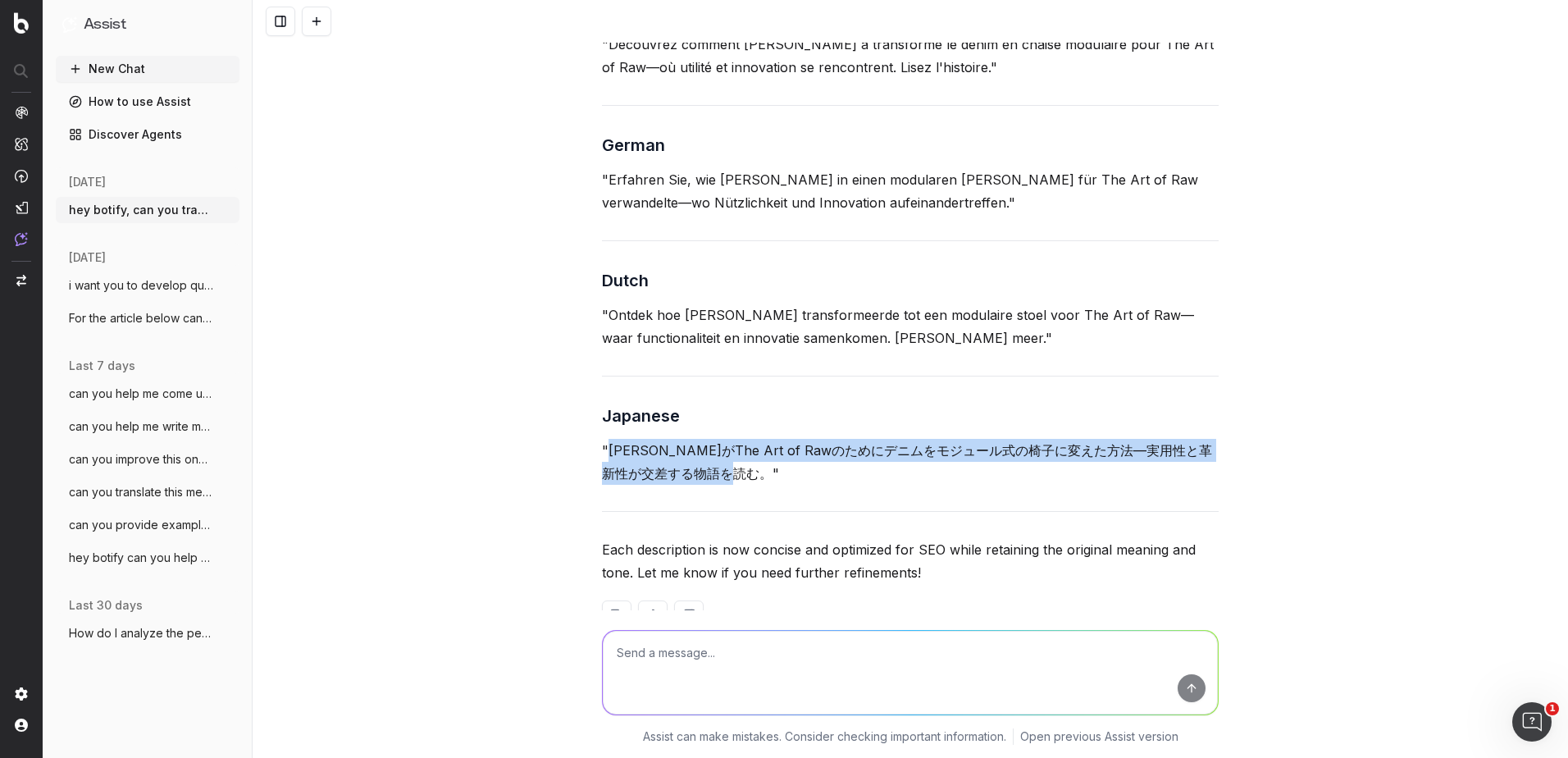
drag, startPoint x: 774, startPoint y: 427, endPoint x: 602, endPoint y: 403, distance: 173.7
click at [602, 439] on p ""[PERSON_NAME]がThe Art of Rawのためにデニムをモジュール式の椅子に変えた方法—実用性と革新性が交差する物語を読む。"" at bounding box center [910, 461] width 617 height 46
copy p "[PERSON_NAME]がThe Art of Rawのためにデニムをモジュール式の椅子に変えた方法—実用性と革新性が交差する物語を読む。"
